Goal: Task Accomplishment & Management: Manage account settings

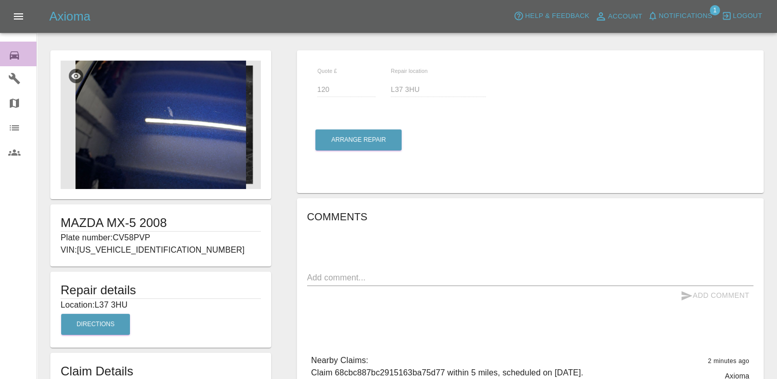
click at [15, 55] on icon at bounding box center [14, 55] width 9 height 8
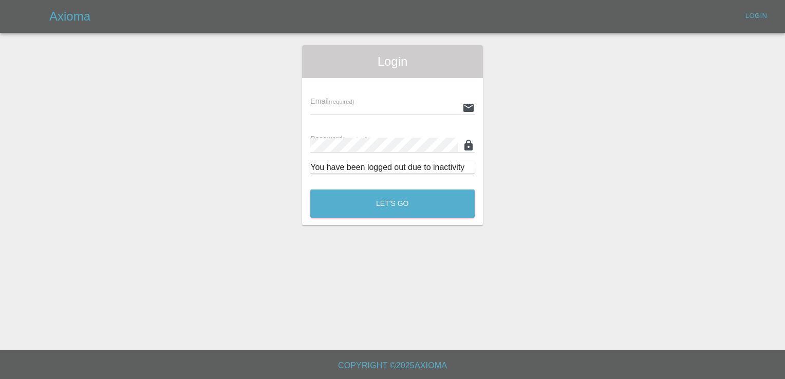
type input "[EMAIL_ADDRESS][DOMAIN_NAME]"
drag, startPoint x: 403, startPoint y: 186, endPoint x: 391, endPoint y: 202, distance: 19.8
click at [391, 202] on div "Let's Go" at bounding box center [392, 201] width 165 height 39
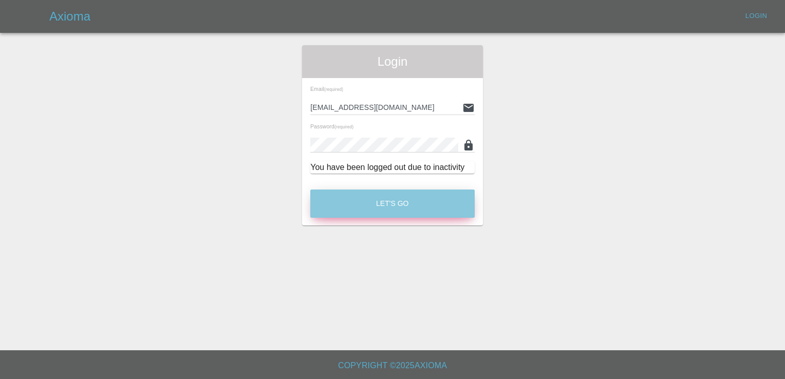
click at [391, 202] on button "Let's Go" at bounding box center [392, 204] width 164 height 28
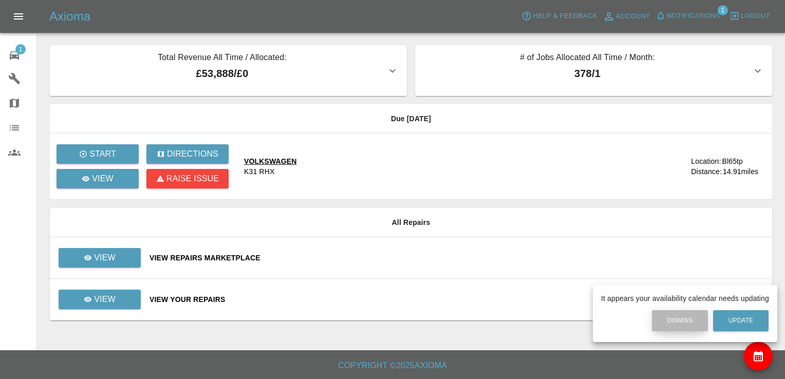
click at [681, 320] on button "Dismiss" at bounding box center [680, 320] width 56 height 21
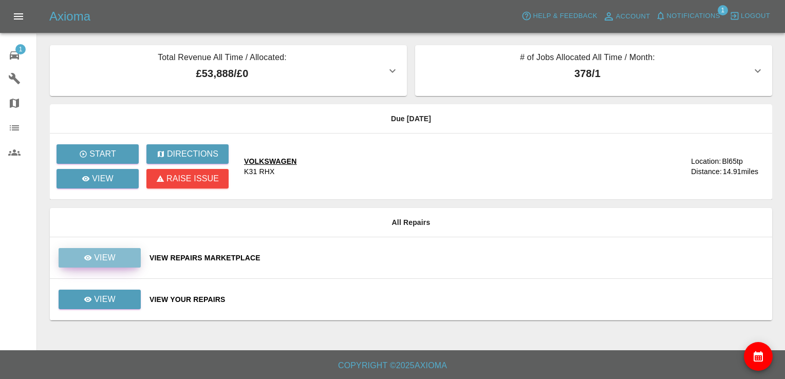
click at [113, 252] on p "View" at bounding box center [105, 258] width 22 height 12
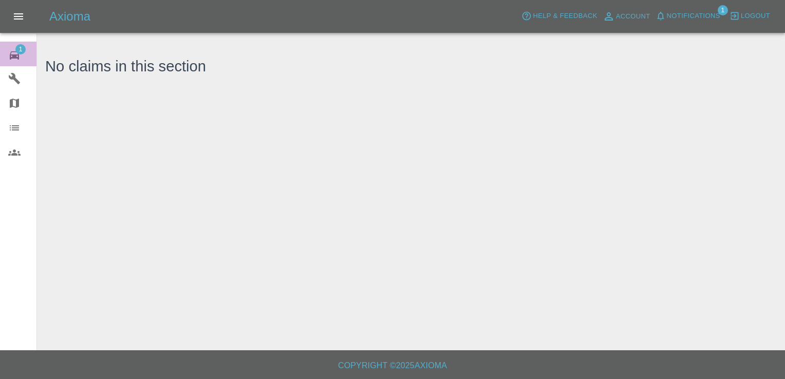
click at [23, 49] on span "1" at bounding box center [20, 49] width 10 height 10
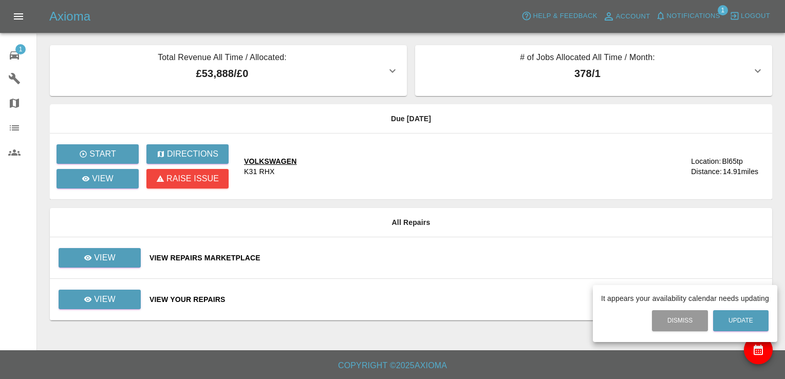
click at [118, 255] on div at bounding box center [392, 189] width 785 height 379
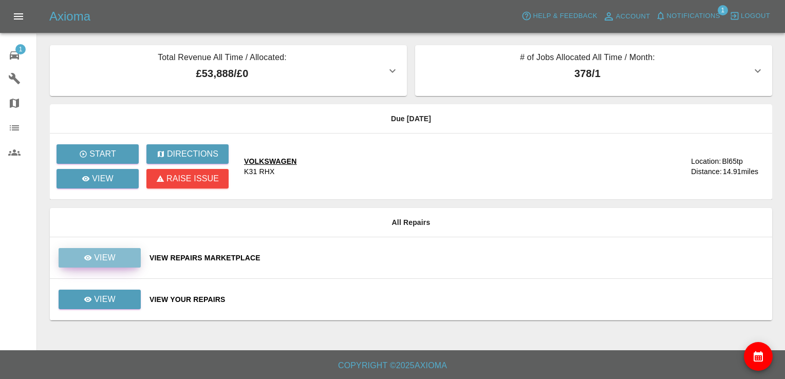
click at [103, 250] on link "View" at bounding box center [100, 258] width 82 height 20
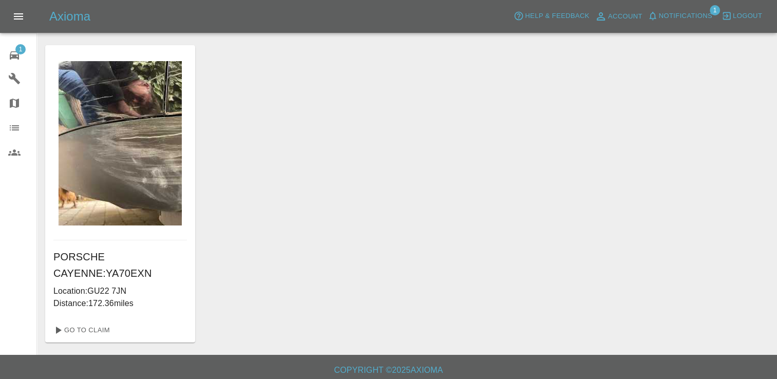
click at [20, 46] on span "1" at bounding box center [20, 49] width 10 height 10
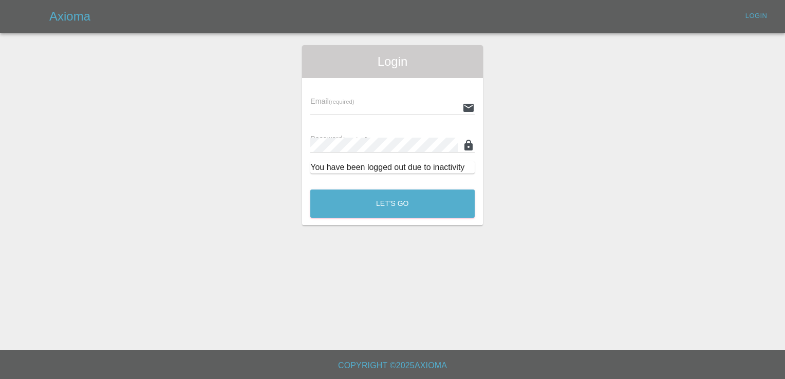
type input "[EMAIL_ADDRESS][DOMAIN_NAME]"
click at [418, 213] on button "Let's Go" at bounding box center [392, 204] width 164 height 28
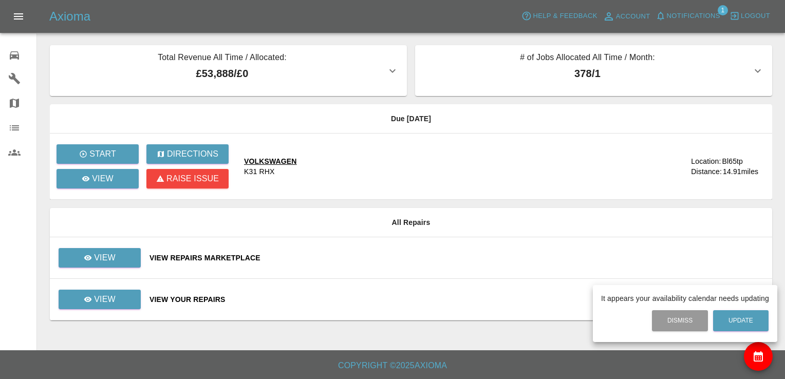
click at [115, 301] on div at bounding box center [392, 189] width 785 height 379
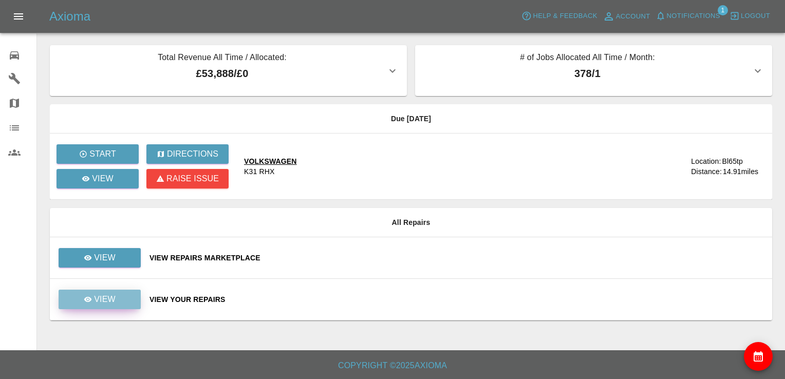
click at [108, 295] on p "View" at bounding box center [105, 299] width 22 height 12
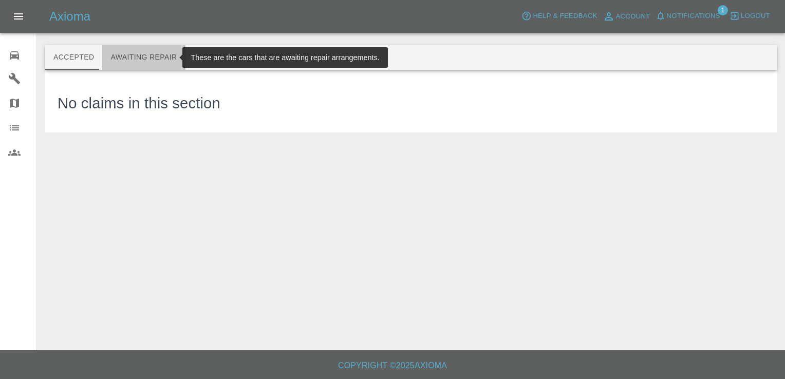
click at [148, 54] on button "Awaiting Repair" at bounding box center [143, 57] width 83 height 25
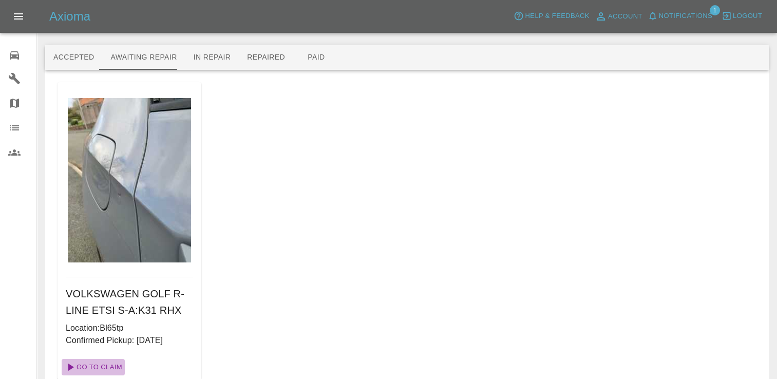
click at [110, 371] on link "Go To Claim" at bounding box center [93, 367] width 63 height 16
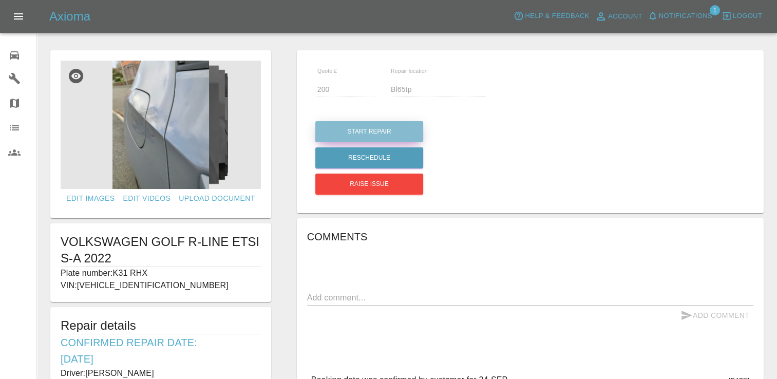
click at [369, 123] on button "Start Repair" at bounding box center [369, 131] width 108 height 21
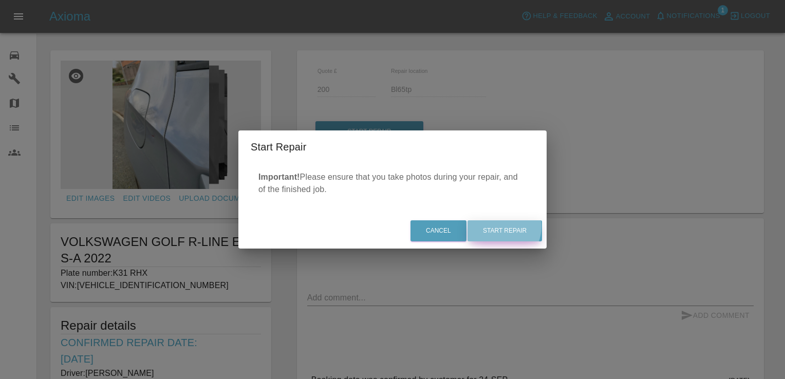
click at [500, 227] on button "Start Repair" at bounding box center [504, 230] width 74 height 21
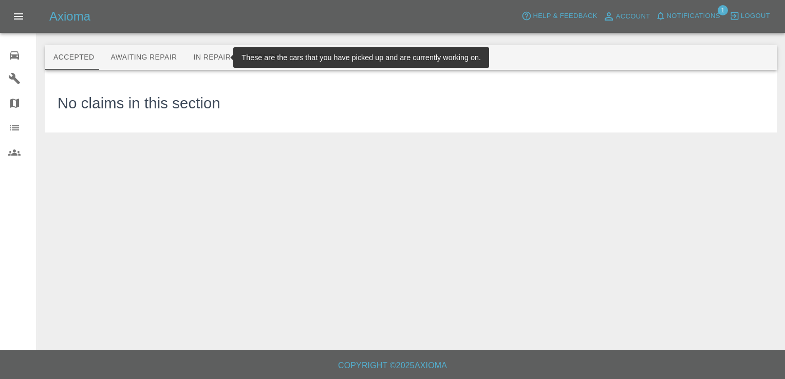
click at [212, 52] on button "In Repair" at bounding box center [212, 57] width 54 height 25
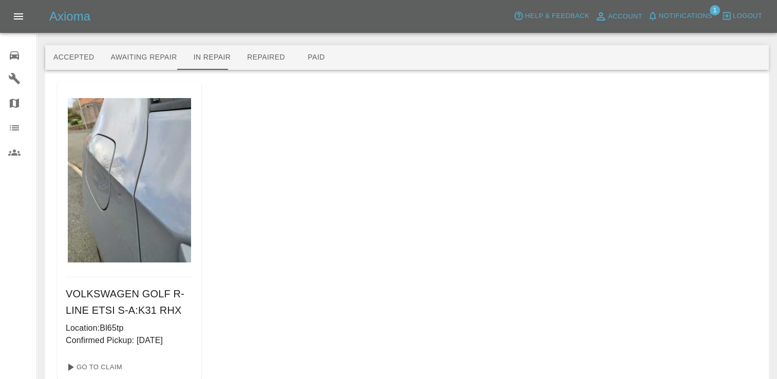
drag, startPoint x: 188, startPoint y: 314, endPoint x: 181, endPoint y: 315, distance: 7.3
click at [181, 315] on h6 "VOLKSWAGEN GOLF R-LINE ETSI S-A : K31 RHX" at bounding box center [129, 302] width 127 height 33
drag, startPoint x: 178, startPoint y: 307, endPoint x: 136, endPoint y: 311, distance: 41.8
click at [136, 311] on h6 "VOLKSWAGEN GOLF R-LINE ETSI S-A : K31 RHX" at bounding box center [129, 302] width 127 height 33
copy h6 "K31 RHX"
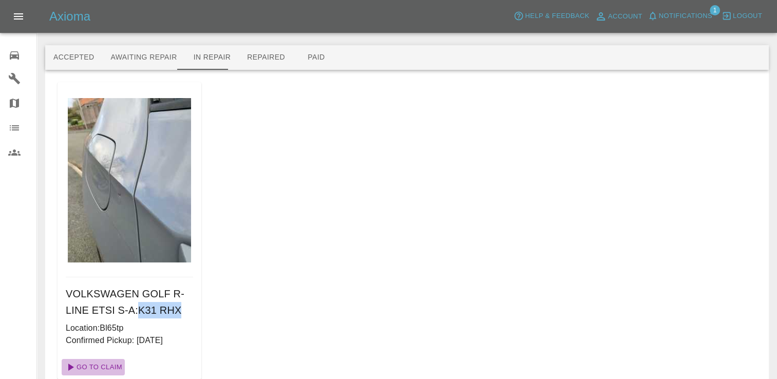
click at [98, 366] on link "Go To Claim" at bounding box center [93, 367] width 63 height 16
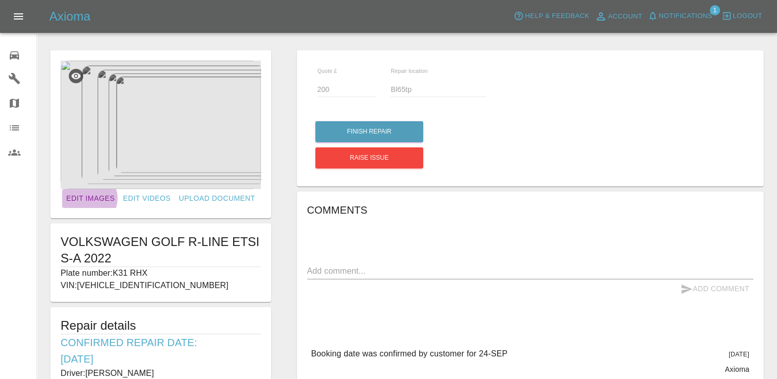
click at [93, 198] on link "Edit Images" at bounding box center [90, 198] width 57 height 19
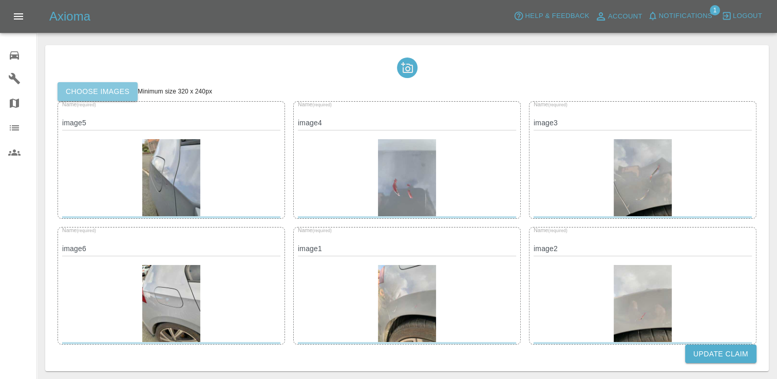
click at [118, 100] on label "Choose images" at bounding box center [98, 91] width 80 height 19
click at [0, 0] on input "Choose images" at bounding box center [0, 0] width 0 height 0
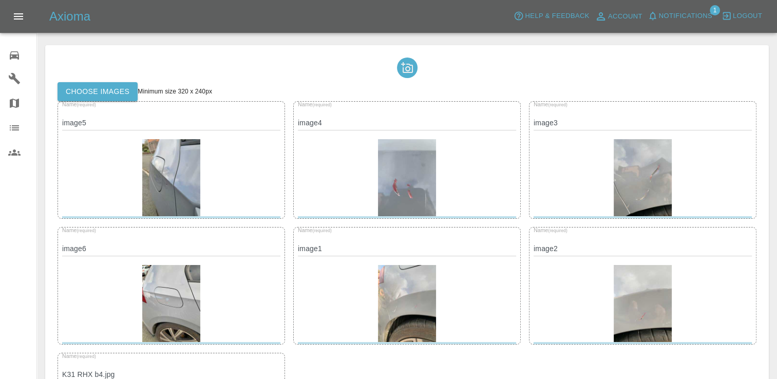
click at [96, 90] on label "Choose images" at bounding box center [98, 91] width 80 height 19
click at [0, 0] on input "Choose images" at bounding box center [0, 0] width 0 height 0
click at [114, 93] on label "Choose images" at bounding box center [98, 91] width 80 height 19
click at [0, 0] on input "Choose images" at bounding box center [0, 0] width 0 height 0
click at [112, 93] on label "Choose images" at bounding box center [98, 91] width 80 height 19
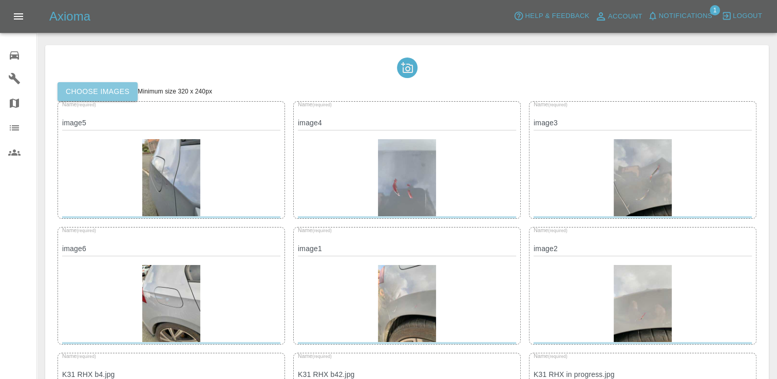
click at [0, 0] on input "Choose images" at bounding box center [0, 0] width 0 height 0
click at [107, 94] on label "Choose images" at bounding box center [98, 91] width 80 height 19
click at [0, 0] on input "Choose images" at bounding box center [0, 0] width 0 height 0
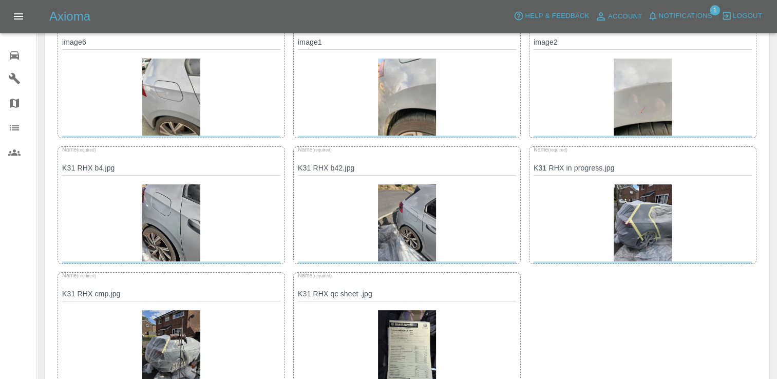
scroll to position [285, 0]
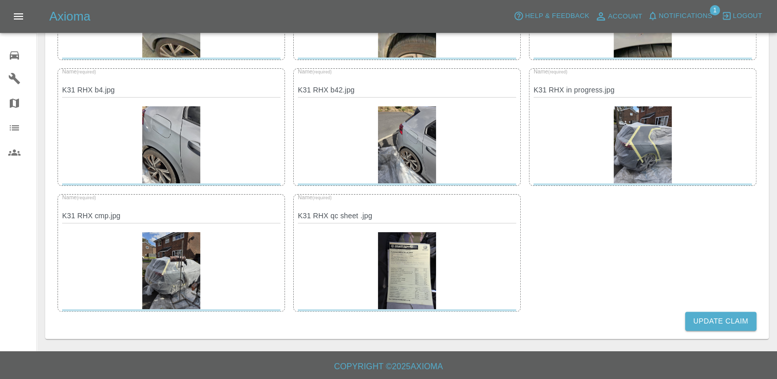
click at [718, 317] on button "Update Claim" at bounding box center [720, 321] width 71 height 19
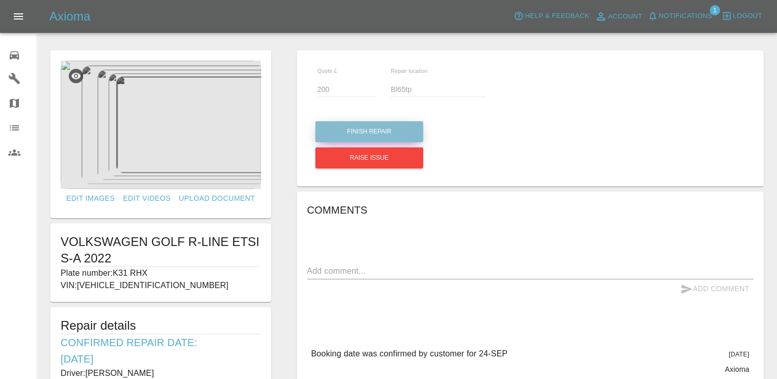
click at [380, 136] on button "Finish Repair" at bounding box center [369, 131] width 108 height 21
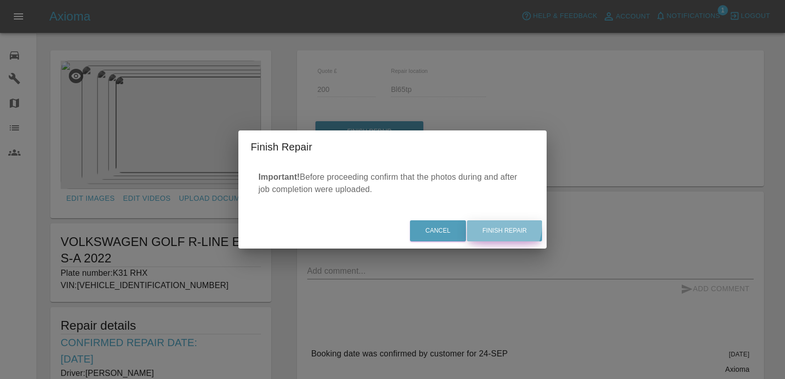
click at [495, 226] on button "Finish Repair" at bounding box center [504, 230] width 75 height 21
click at [515, 236] on div "Cancel Finish Repair" at bounding box center [392, 231] width 308 height 34
click at [499, 231] on div "Cancel Finish Repair" at bounding box center [392, 231] width 308 height 34
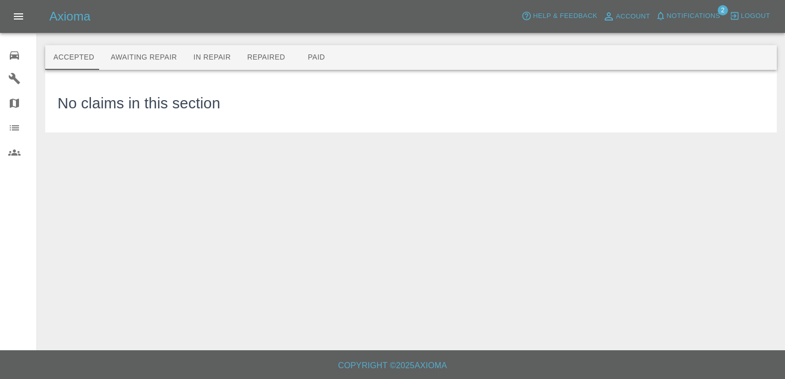
click at [15, 52] on icon at bounding box center [14, 55] width 12 height 12
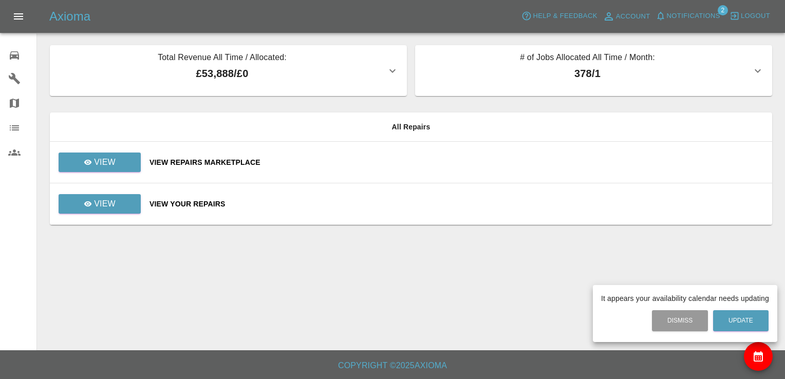
click at [102, 162] on div at bounding box center [392, 189] width 785 height 379
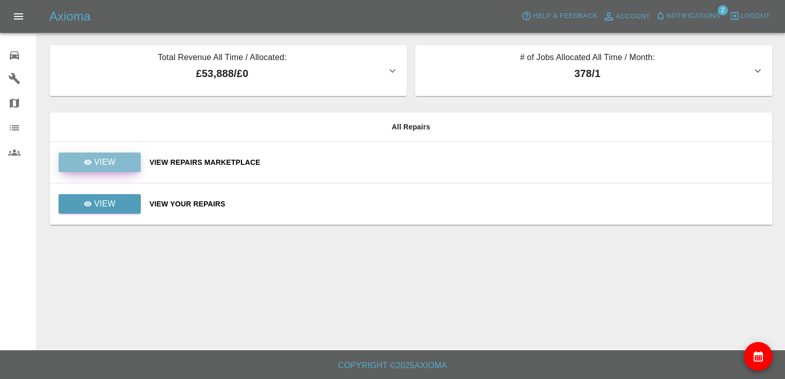
click at [113, 163] on p "View" at bounding box center [105, 162] width 22 height 12
